Goal: Task Accomplishment & Management: Manage account settings

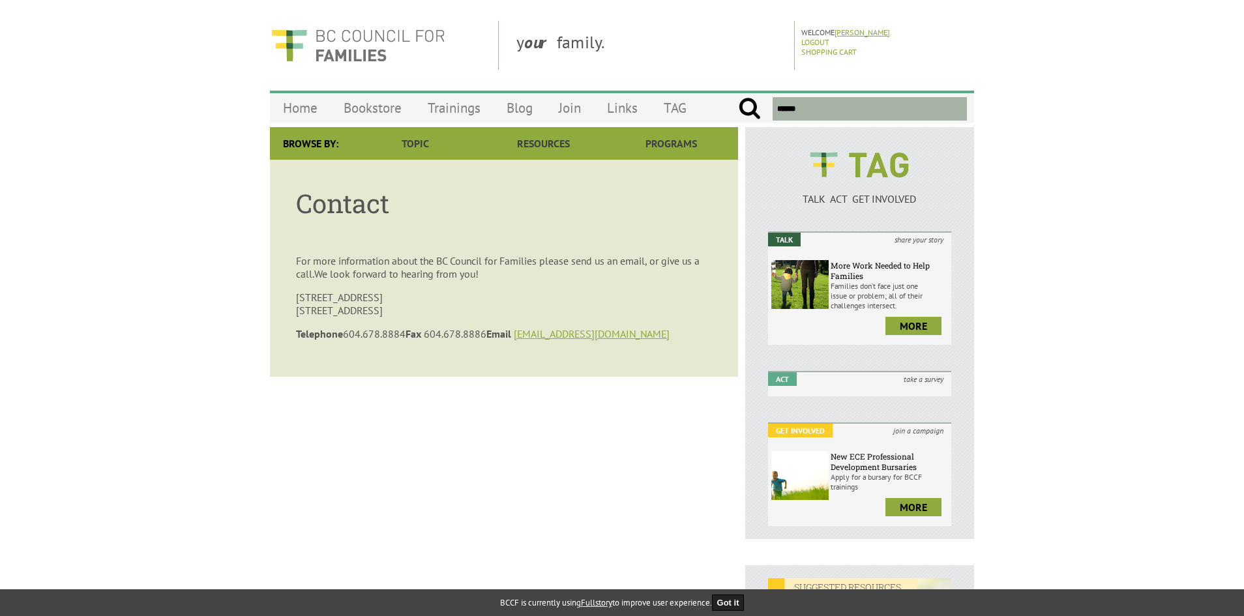
click at [855, 29] on link "[PERSON_NAME]" at bounding box center [862, 32] width 55 height 10
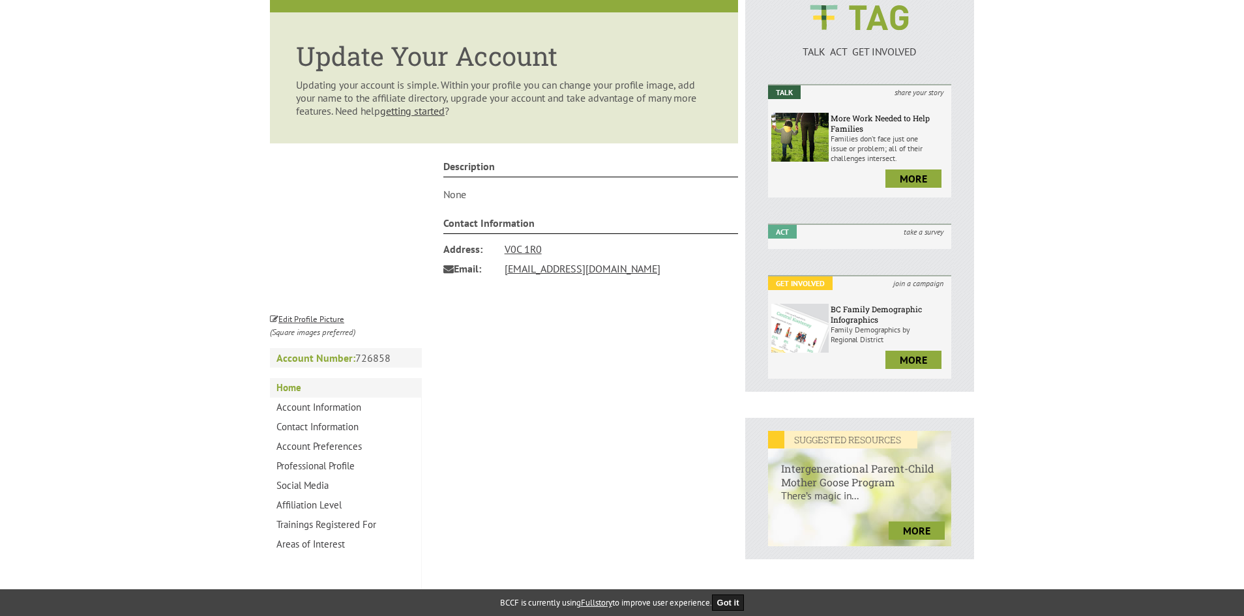
scroll to position [179, 0]
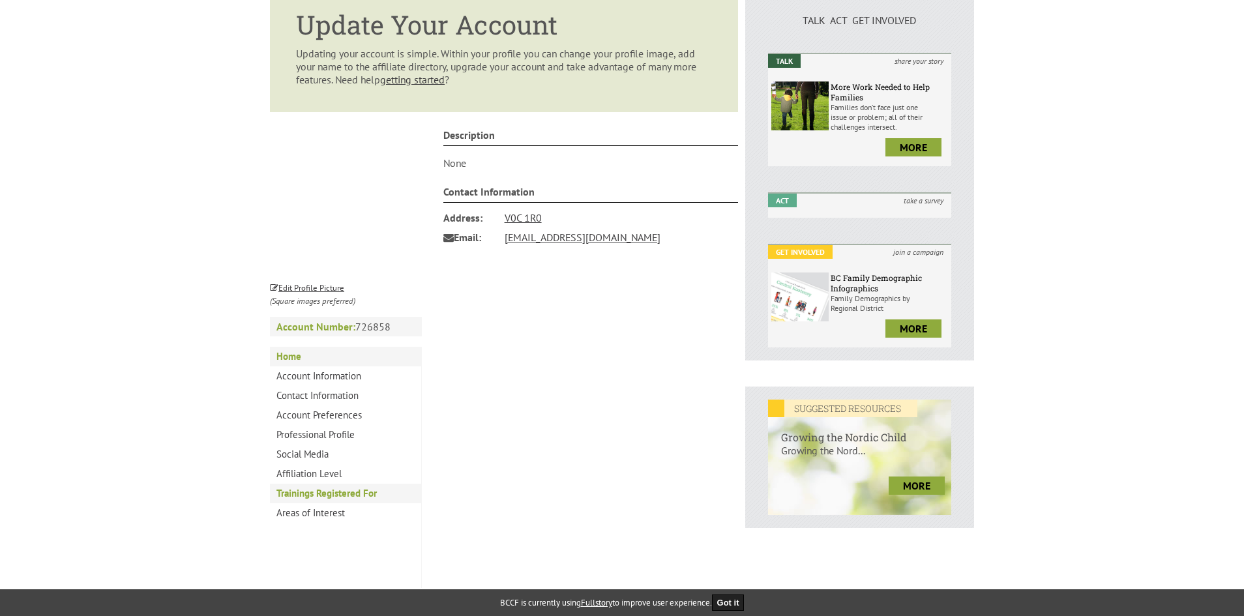
click at [333, 490] on link "Trainings Registered For" at bounding box center [345, 494] width 151 height 20
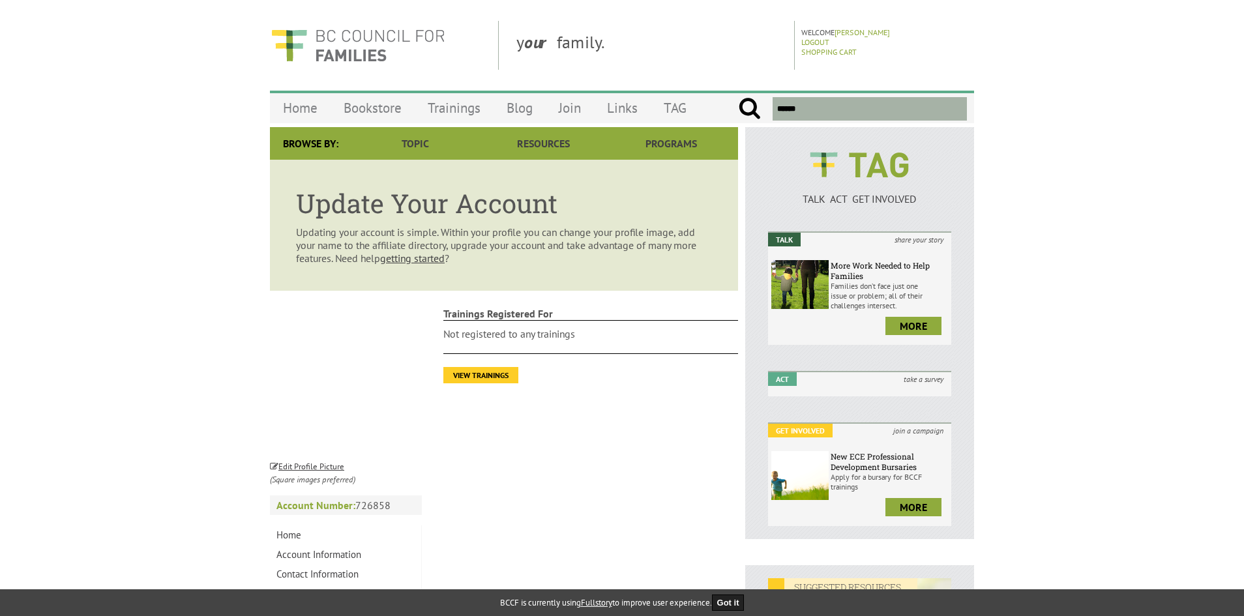
click at [494, 373] on link "View Trainings" at bounding box center [480, 375] width 75 height 16
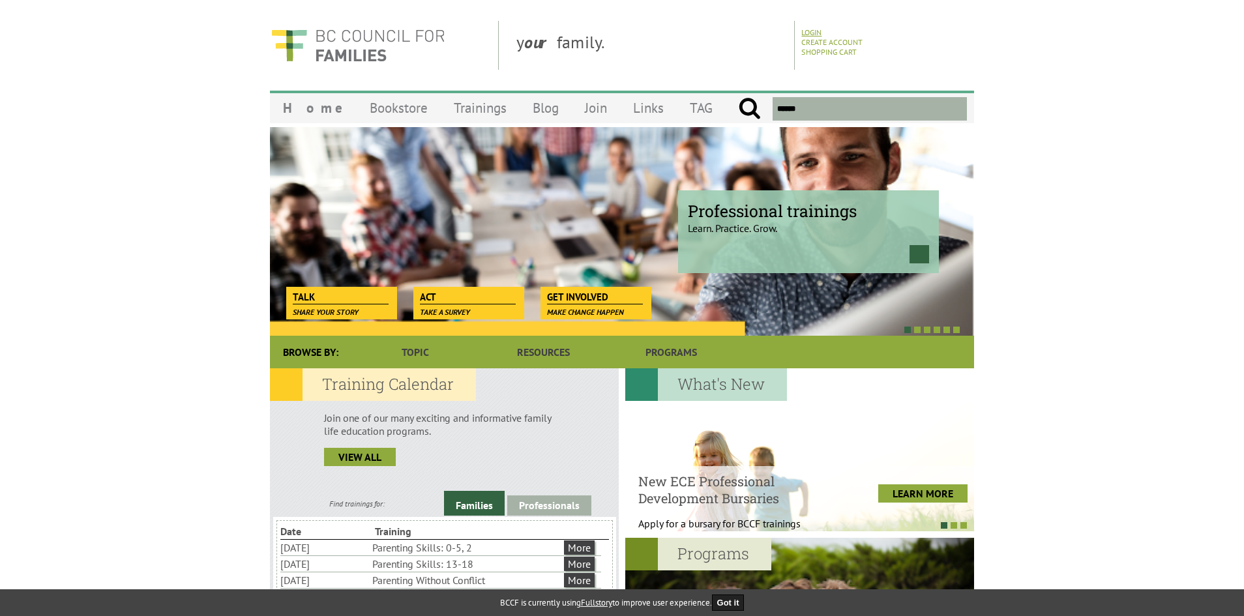
click at [811, 31] on link "Login" at bounding box center [811, 32] width 20 height 10
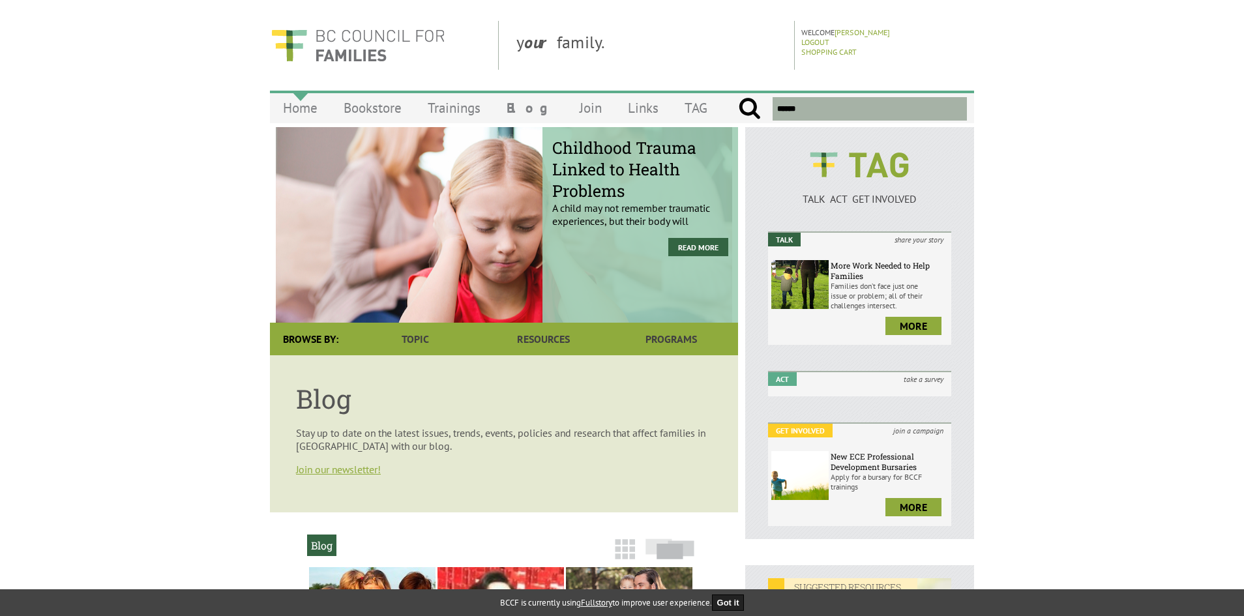
click at [294, 110] on link "Home" at bounding box center [300, 108] width 61 height 31
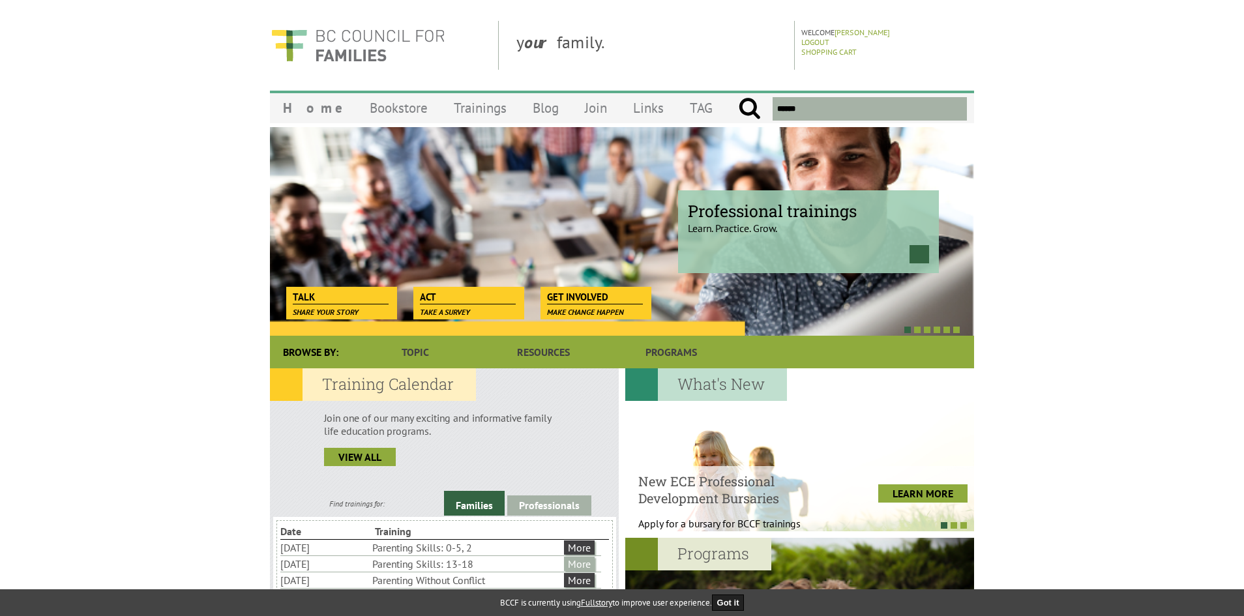
click at [585, 559] on link "More" at bounding box center [579, 564] width 31 height 14
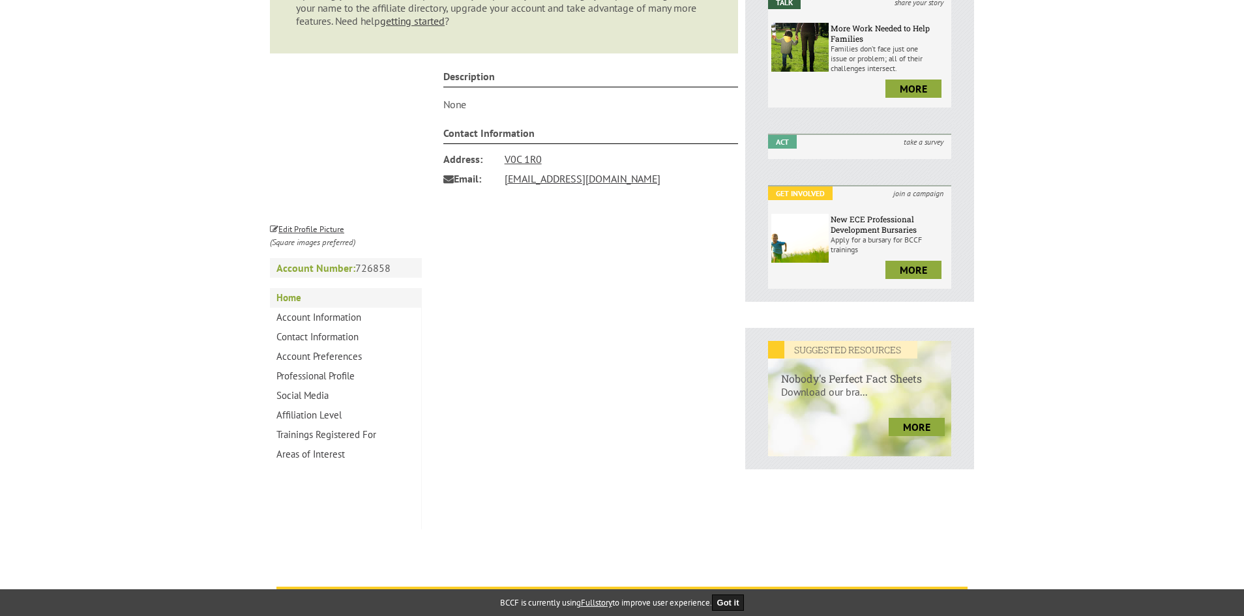
scroll to position [261, 0]
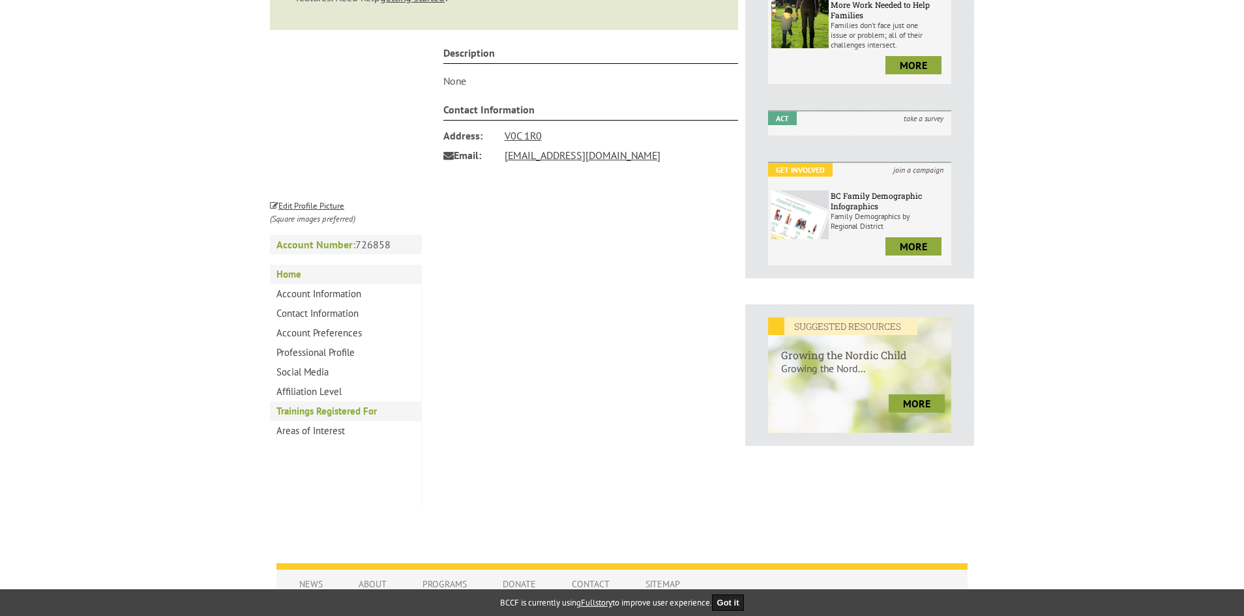
click at [315, 410] on link "Trainings Registered For" at bounding box center [345, 412] width 151 height 20
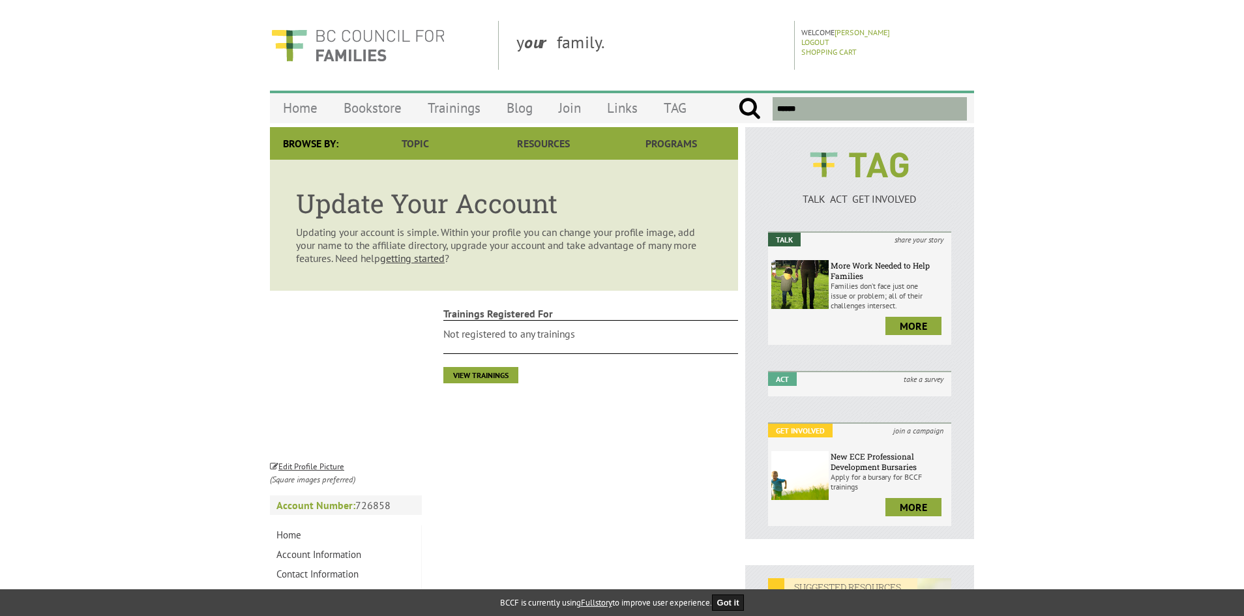
click at [496, 320] on strong "Trainings Registered For" at bounding box center [590, 314] width 295 height 14
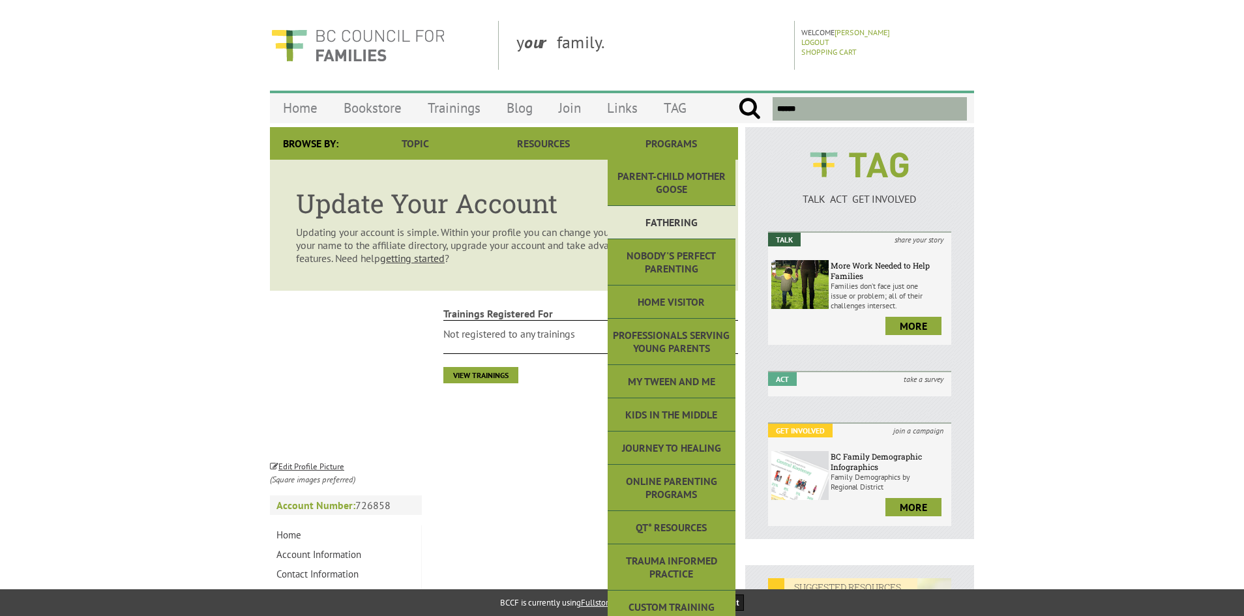
click at [671, 215] on link "Fathering" at bounding box center [672, 222] width 128 height 33
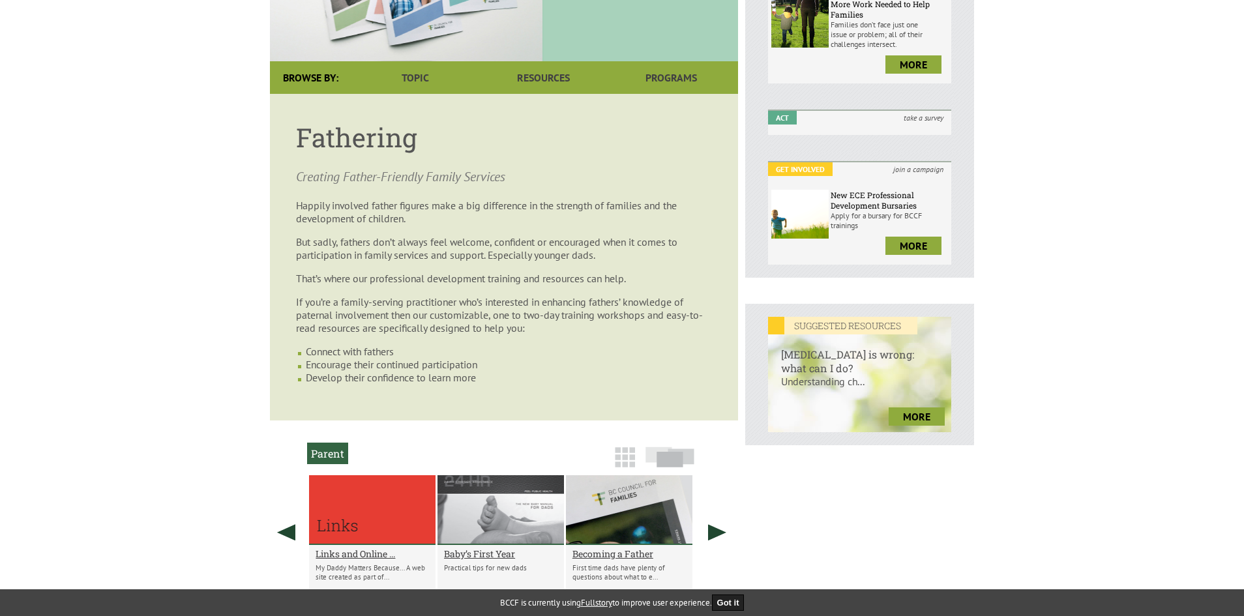
scroll to position [261, 0]
